Goal: Task Accomplishment & Management: Complete application form

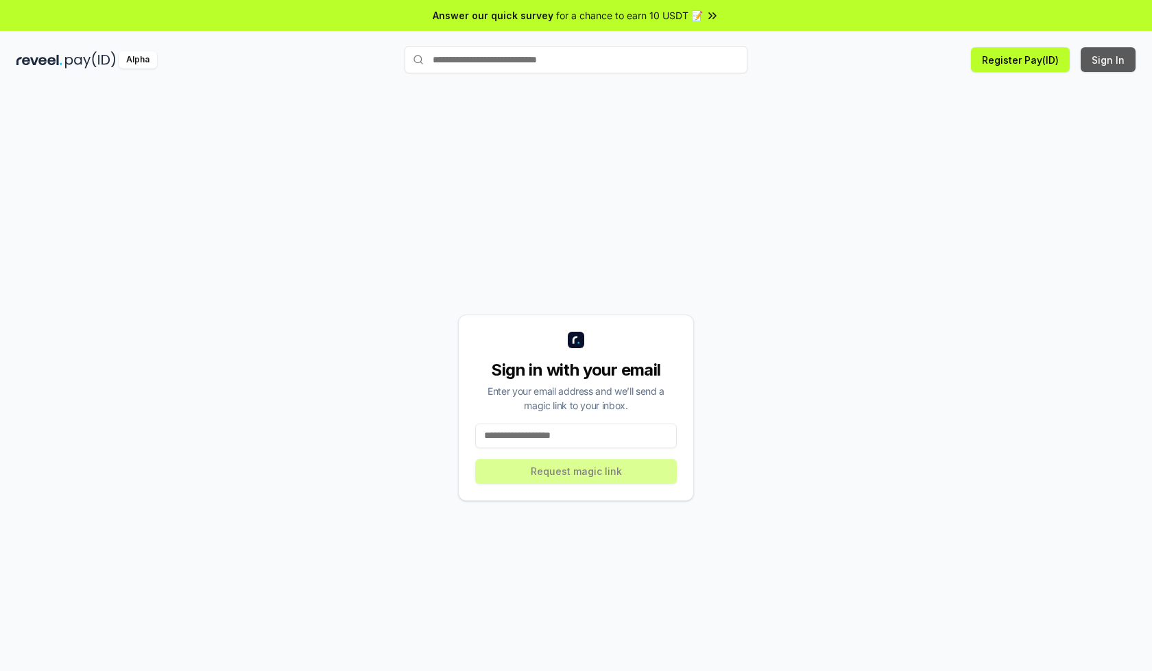
click at [1109, 60] on button "Sign In" at bounding box center [1108, 59] width 55 height 25
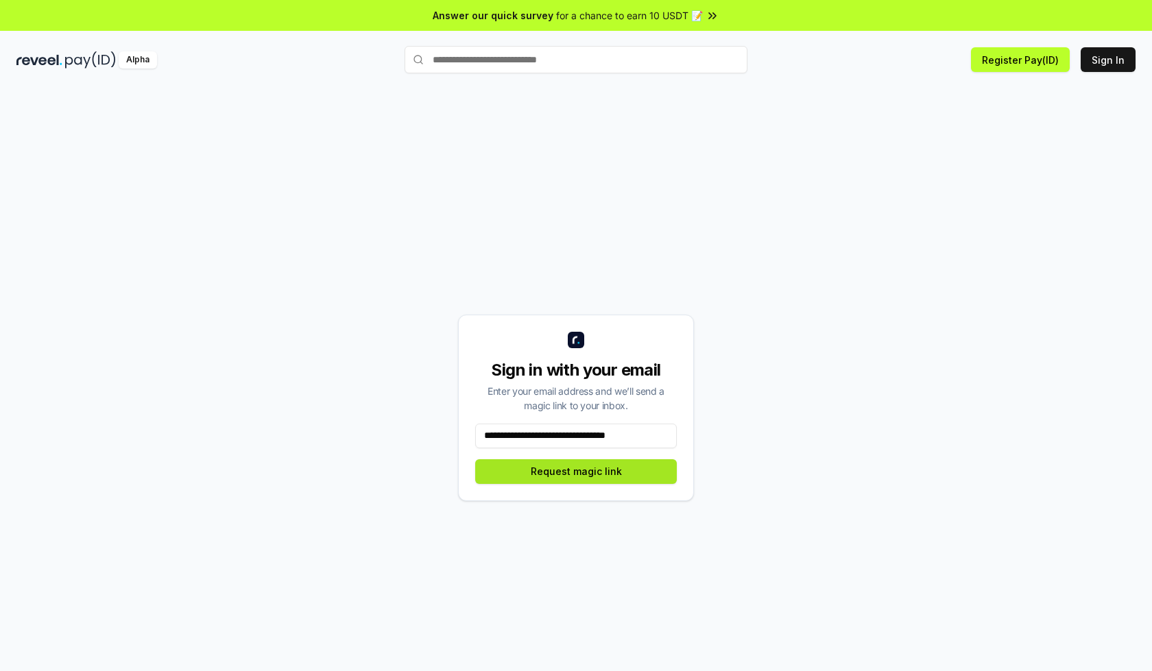
type input "**********"
click at [576, 471] on button "Request magic link" at bounding box center [576, 471] width 202 height 25
